Goal: Task Accomplishment & Management: Use online tool/utility

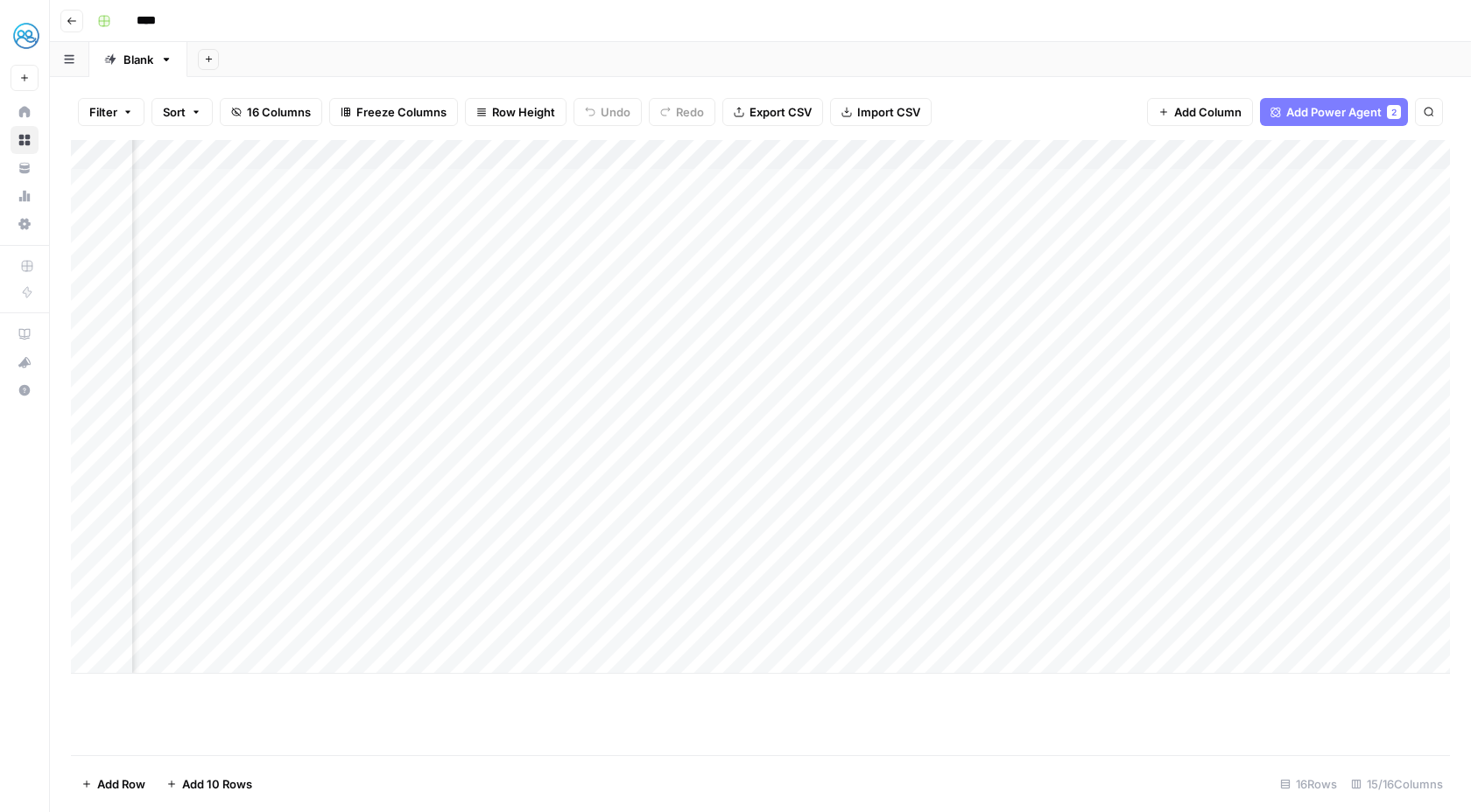
scroll to position [0, 110]
click at [674, 280] on div "Add Column" at bounding box center [760, 407] width 1379 height 534
click at [696, 272] on div "Add Column" at bounding box center [760, 407] width 1379 height 534
click at [696, 272] on div at bounding box center [706, 272] width 161 height 32
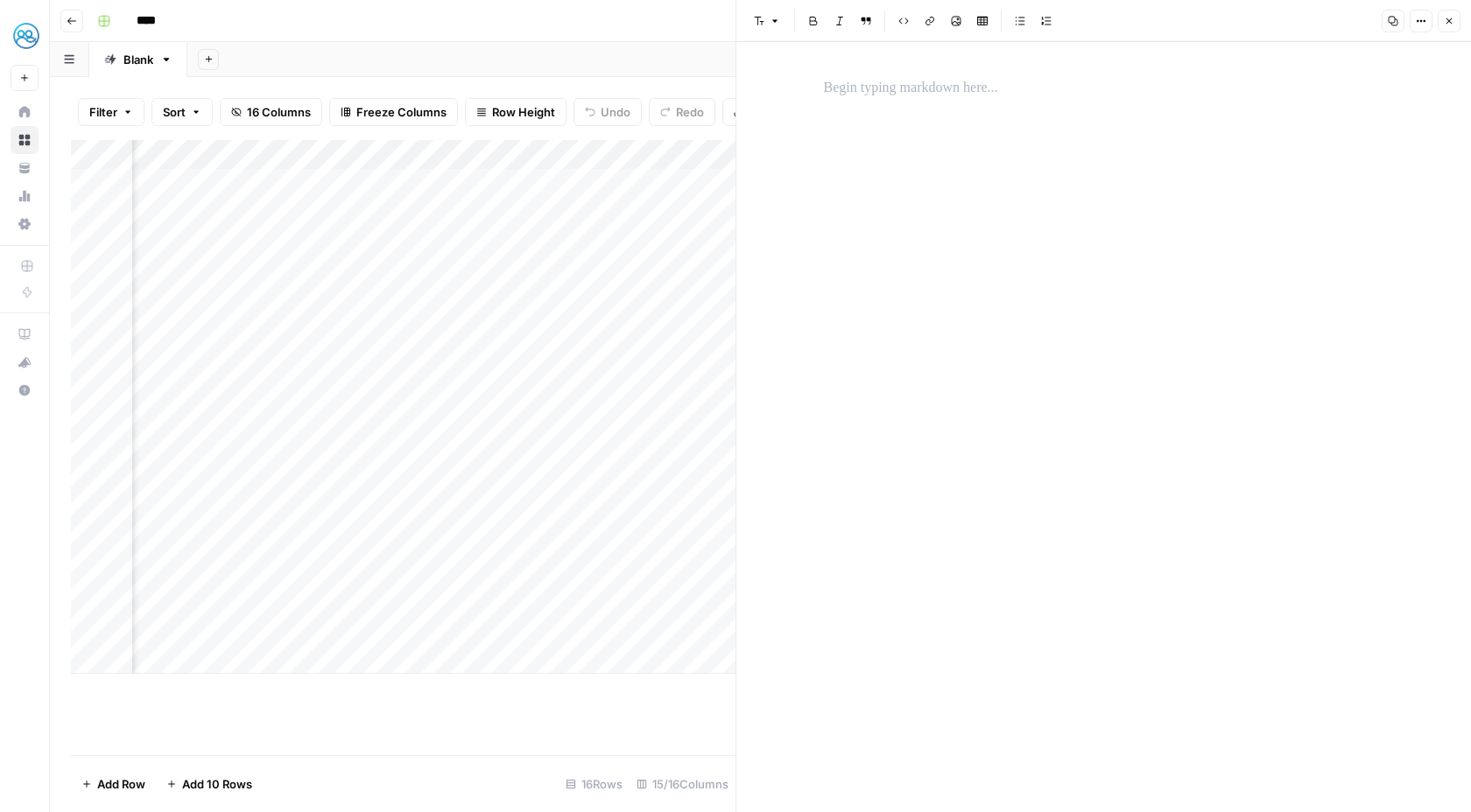
click at [1448, 25] on icon "button" at bounding box center [1448, 20] width 10 height 10
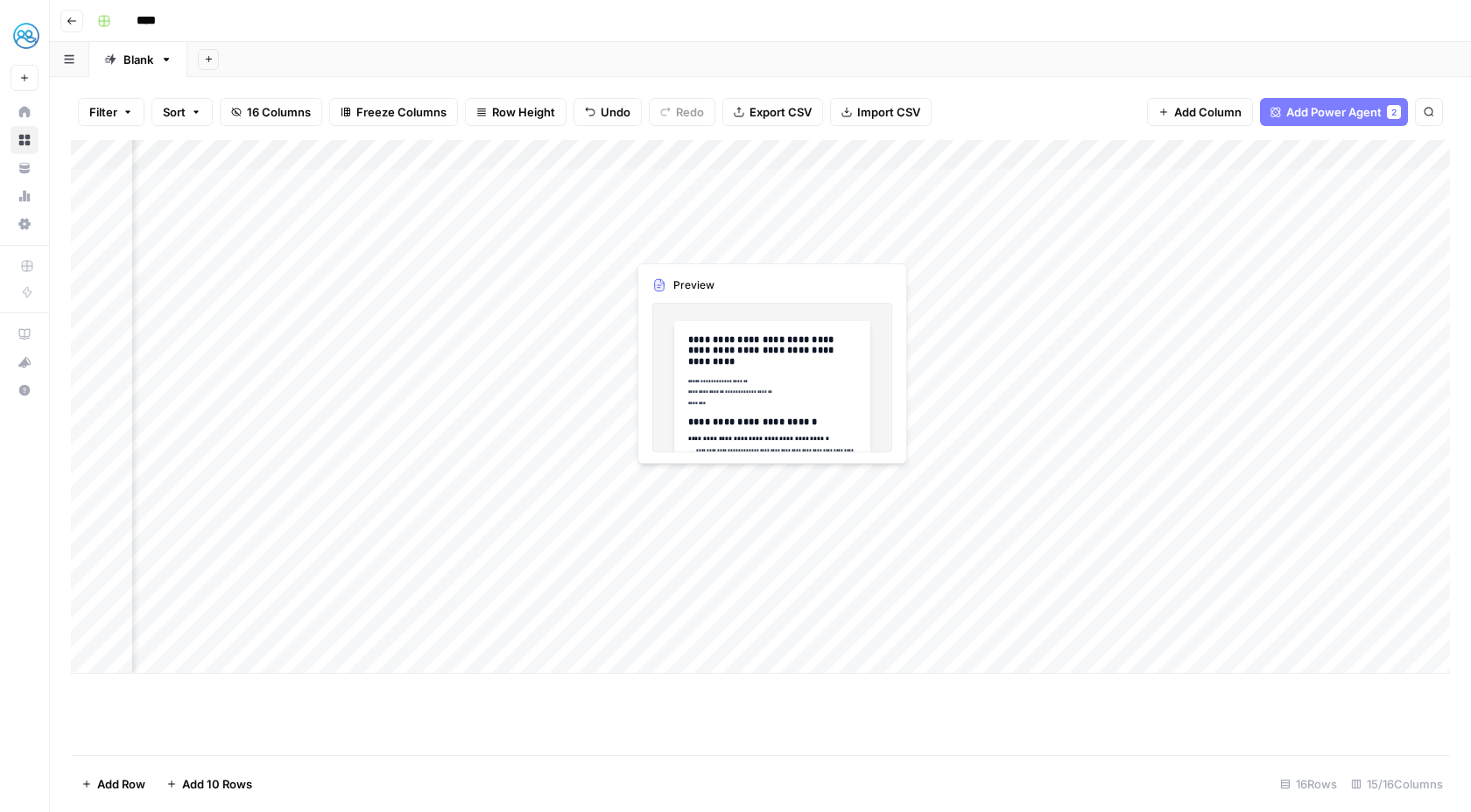
click at [687, 239] on div "Add Column" at bounding box center [760, 407] width 1379 height 534
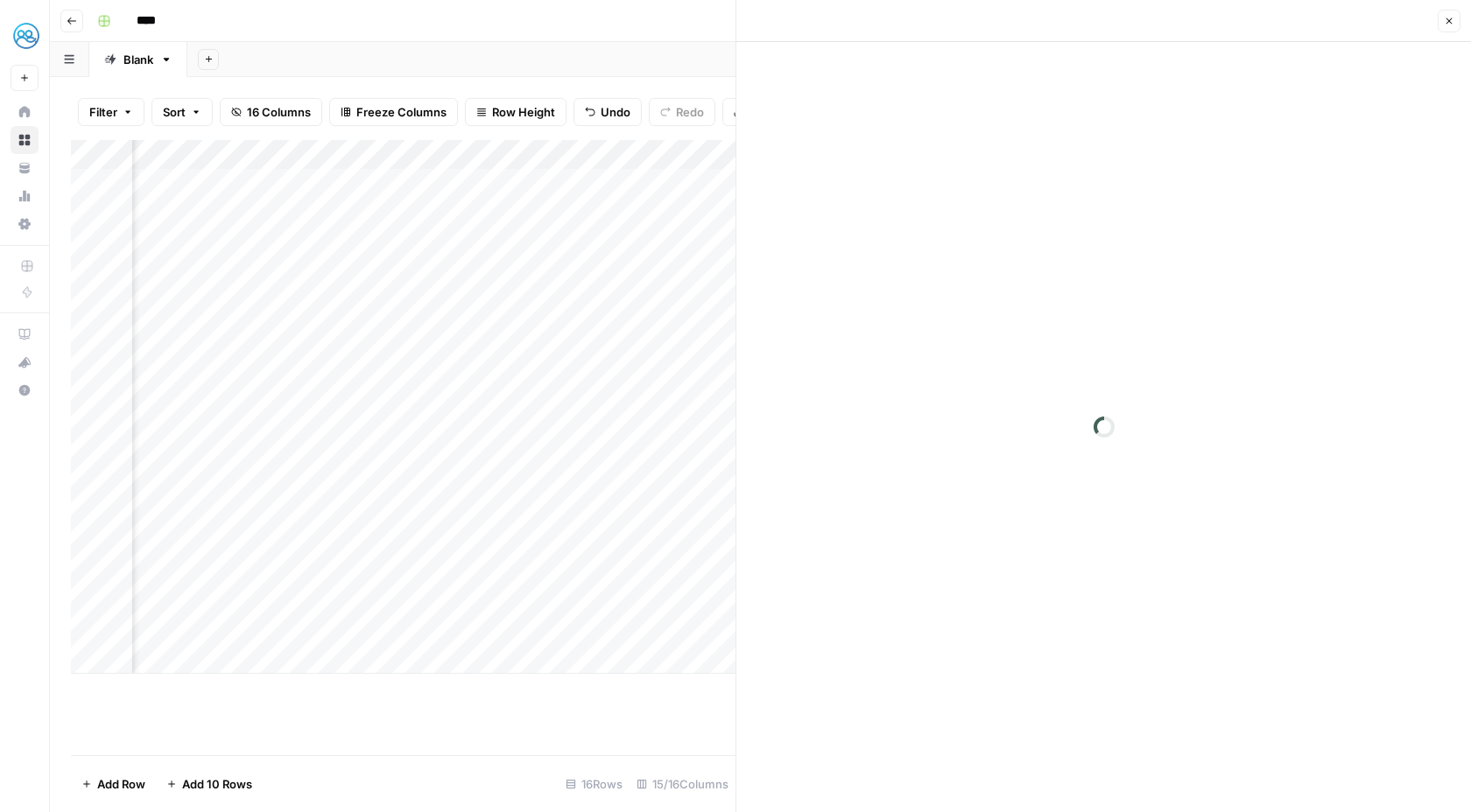
click at [1453, 23] on icon "button" at bounding box center [1448, 20] width 10 height 10
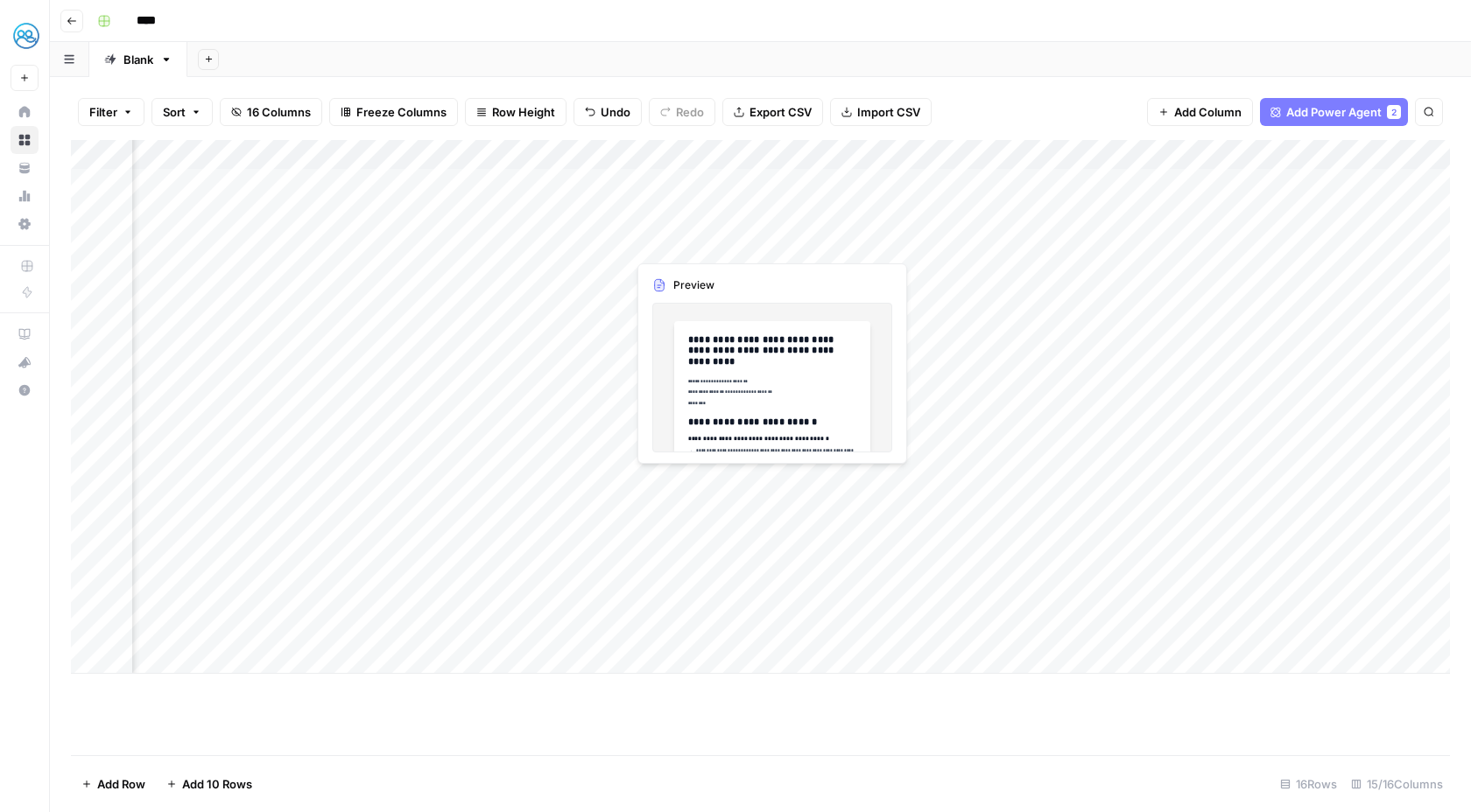
click at [675, 247] on div "Add Column" at bounding box center [760, 407] width 1379 height 534
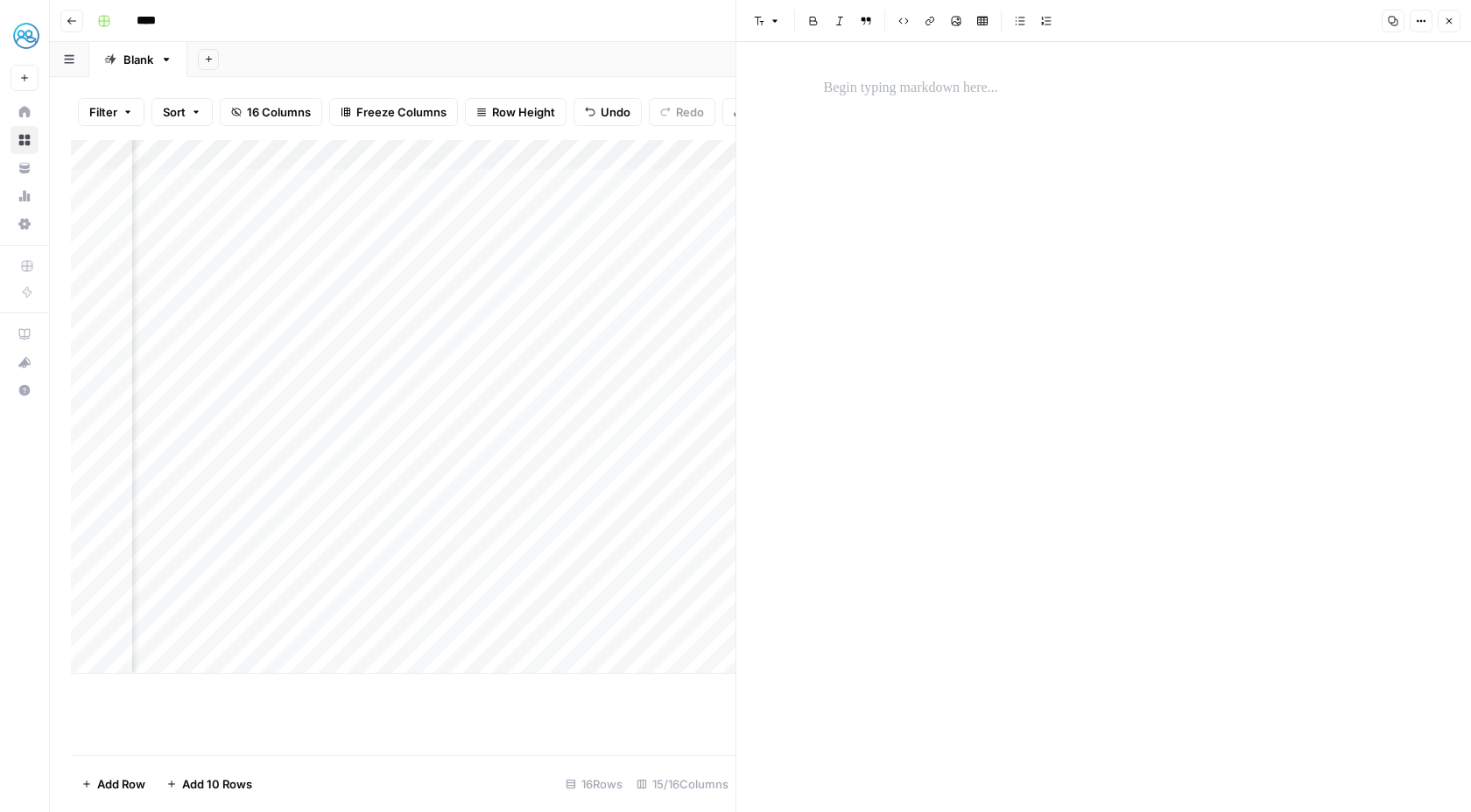
click at [1453, 24] on icon "button" at bounding box center [1448, 20] width 10 height 10
